Goal: Information Seeking & Learning: Learn about a topic

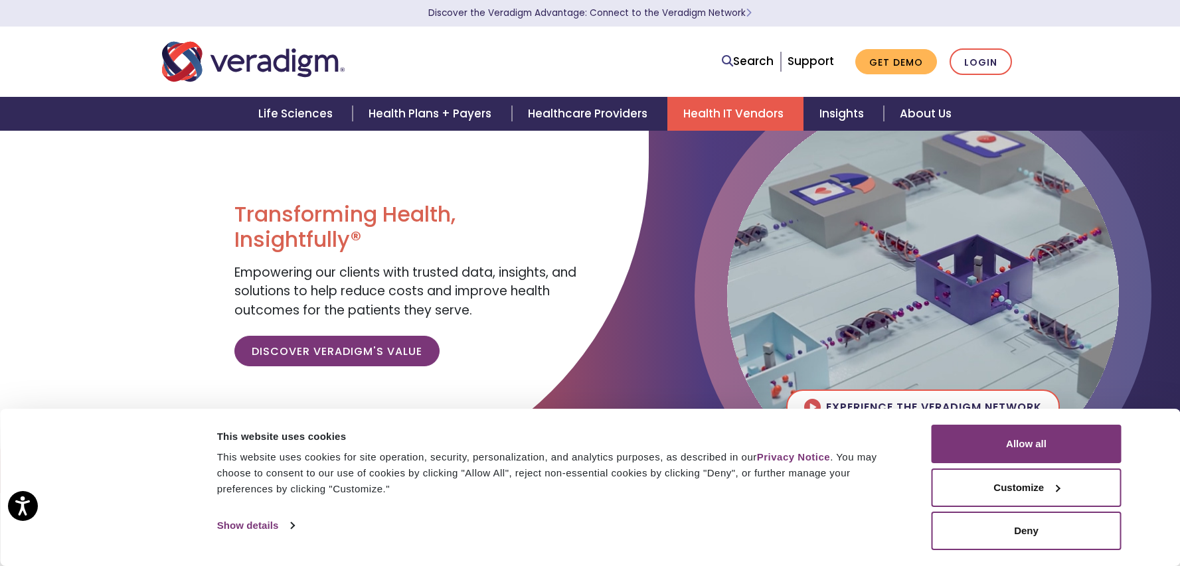
click at [741, 115] on link "Health IT Vendors" at bounding box center [735, 114] width 136 height 34
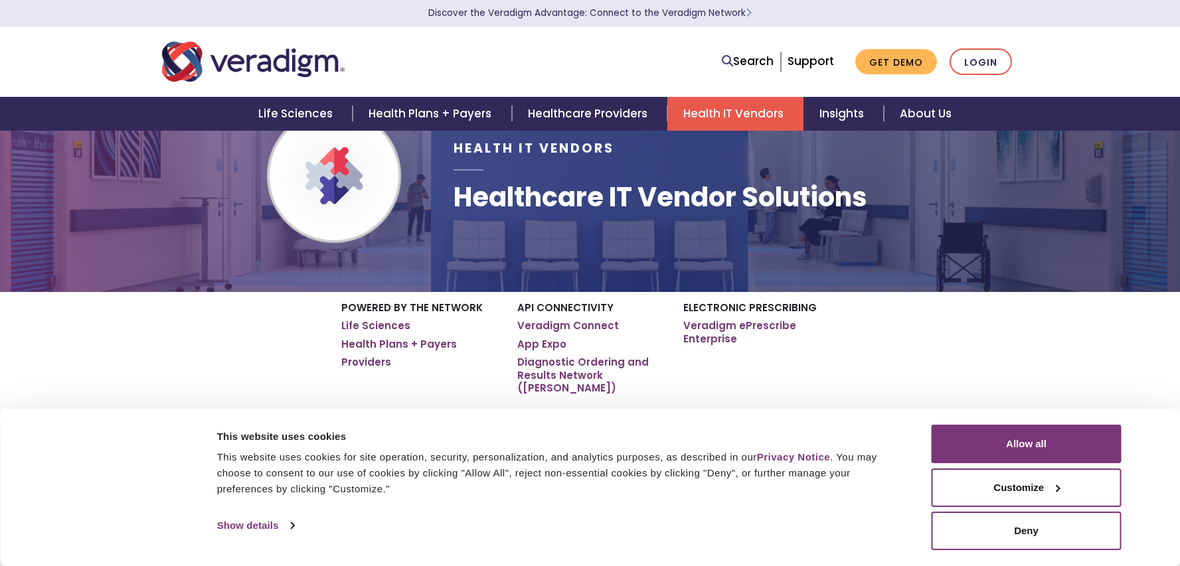
scroll to position [123, 0]
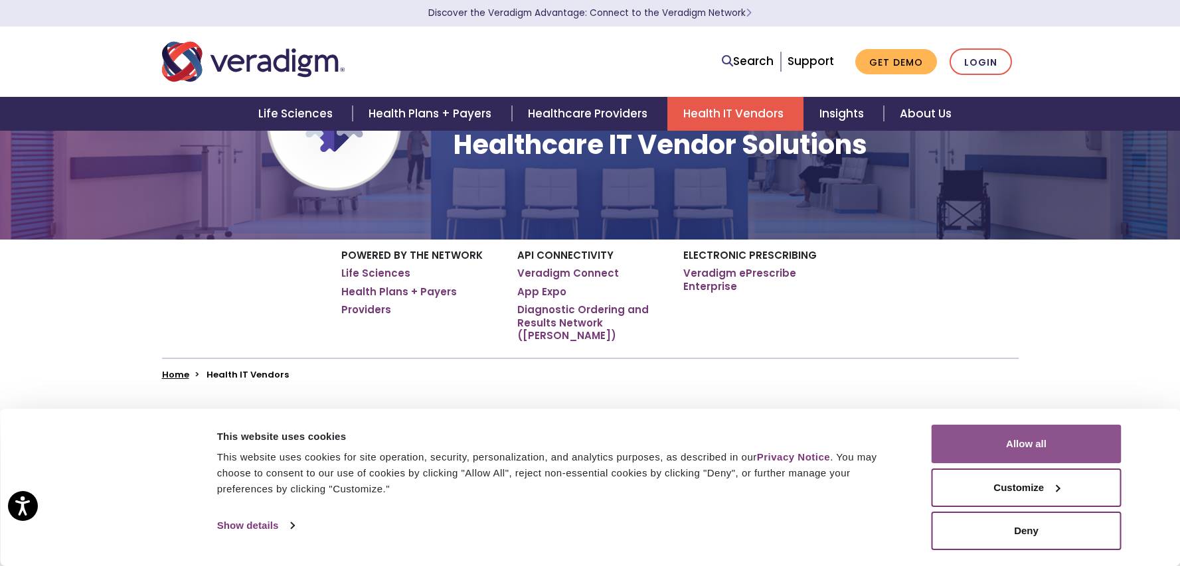
click at [1049, 440] on button "Allow all" at bounding box center [1027, 444] width 190 height 39
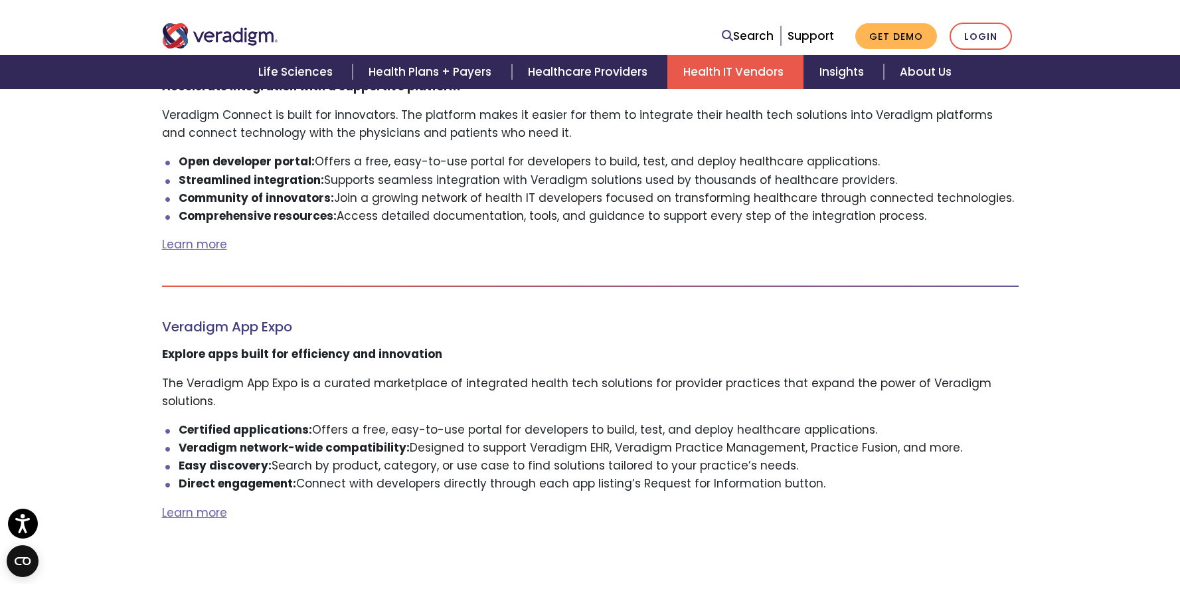
scroll to position [1367, 0]
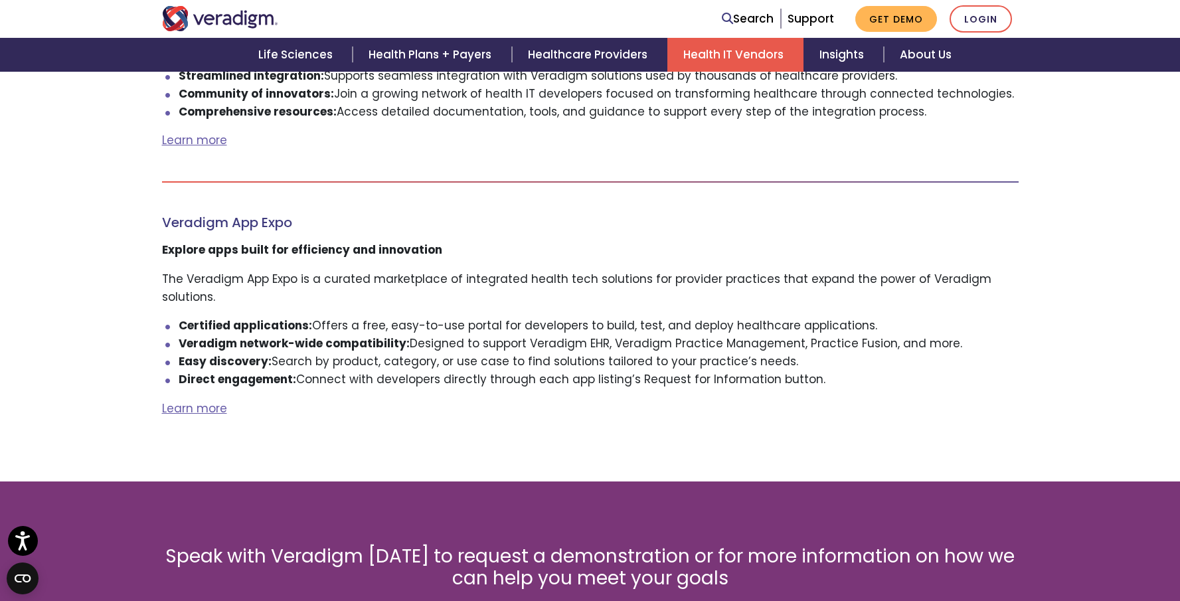
click at [406, 214] on h4 "Veradigm App Expo" at bounding box center [590, 222] width 857 height 16
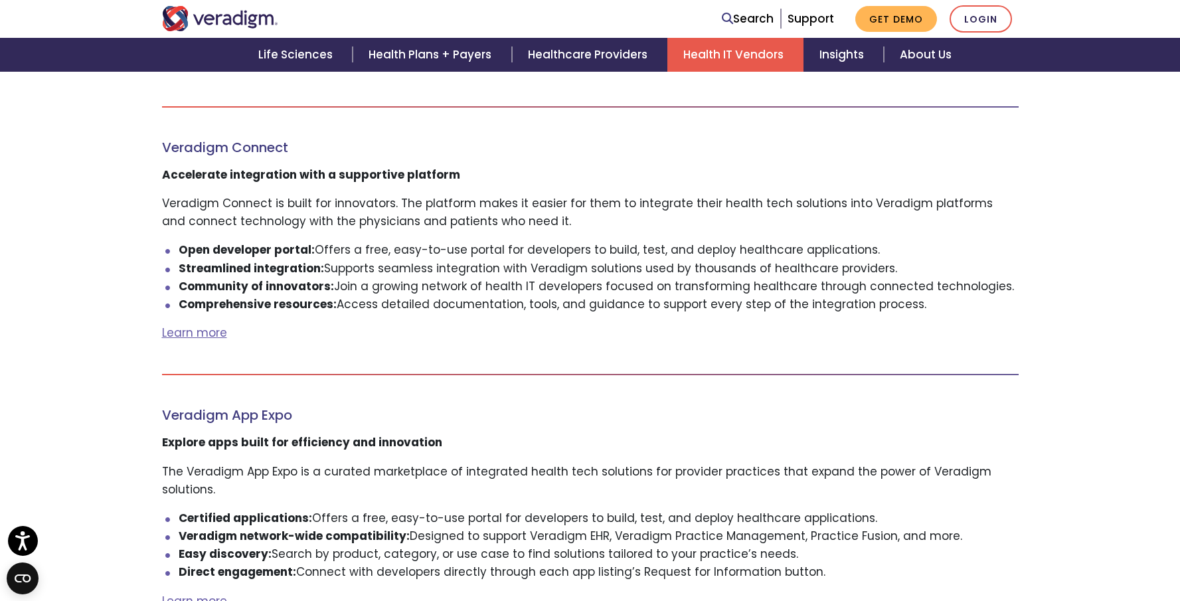
scroll to position [1401, 0]
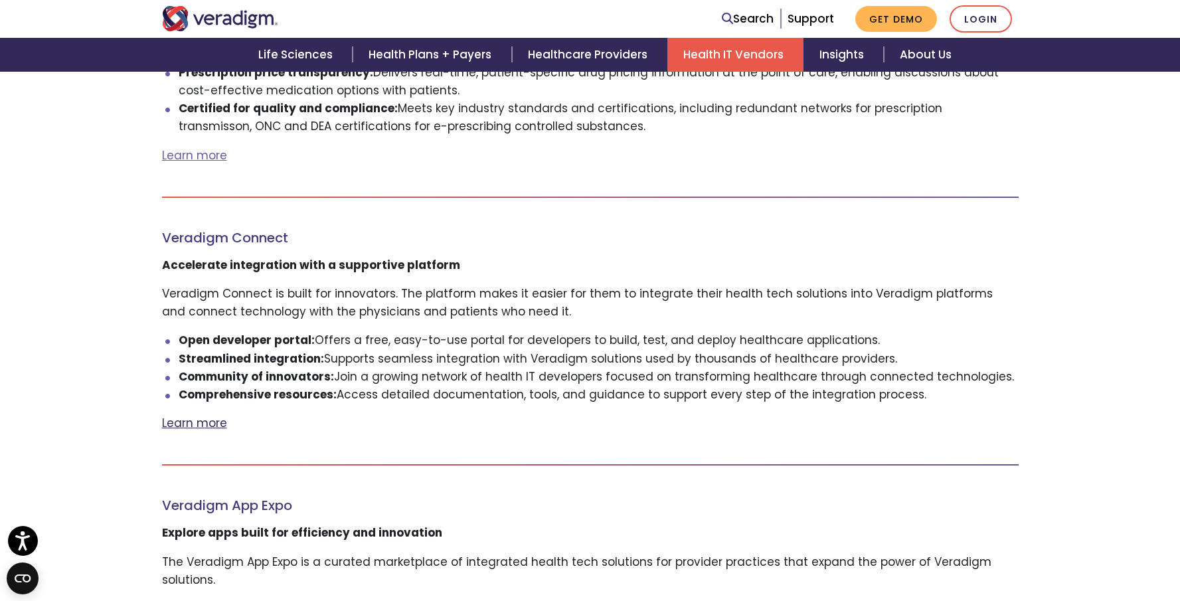
click at [193, 415] on link "Learn more" at bounding box center [194, 423] width 65 height 16
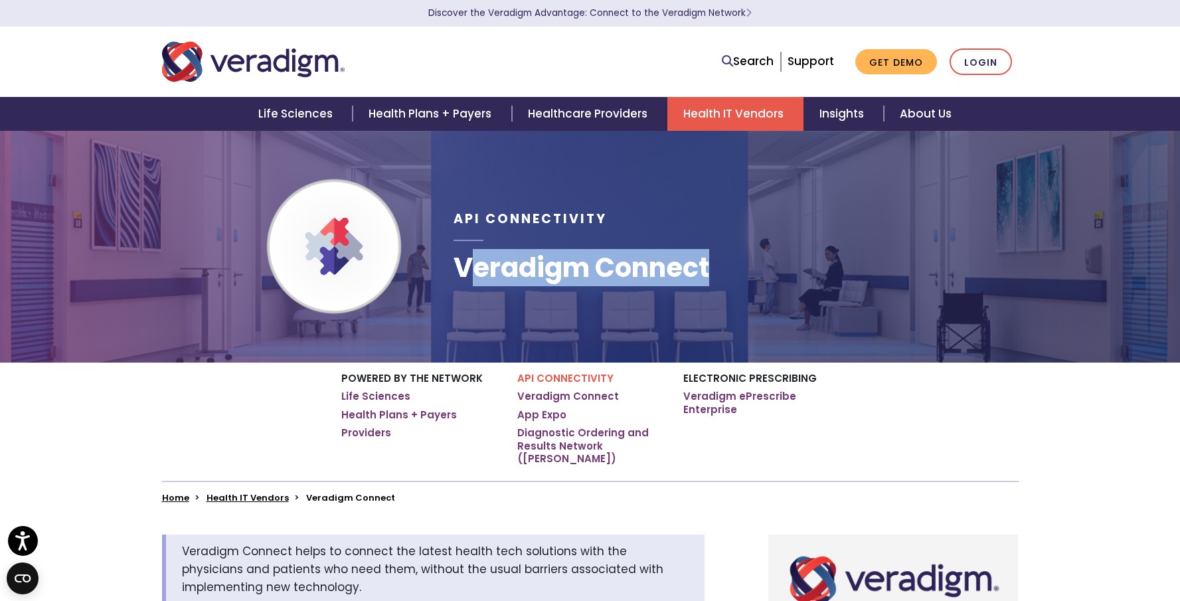
drag, startPoint x: 492, startPoint y: 272, endPoint x: 786, endPoint y: 275, distance: 294.1
click at [780, 276] on div "API Connectivity Veradigm Connect" at bounding box center [736, 246] width 584 height 190
click at [693, 276] on h1 "Veradigm Connect" at bounding box center [581, 268] width 256 height 32
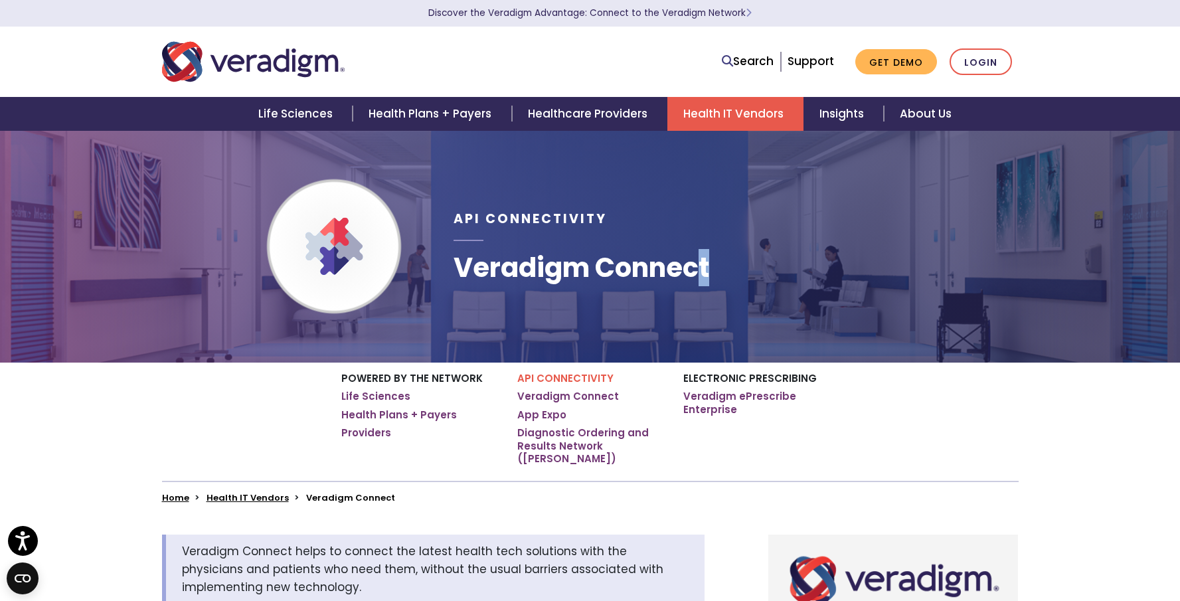
click at [698, 274] on h1 "Veradigm Connect" at bounding box center [581, 268] width 256 height 32
